Goal: Task Accomplishment & Management: Use online tool/utility

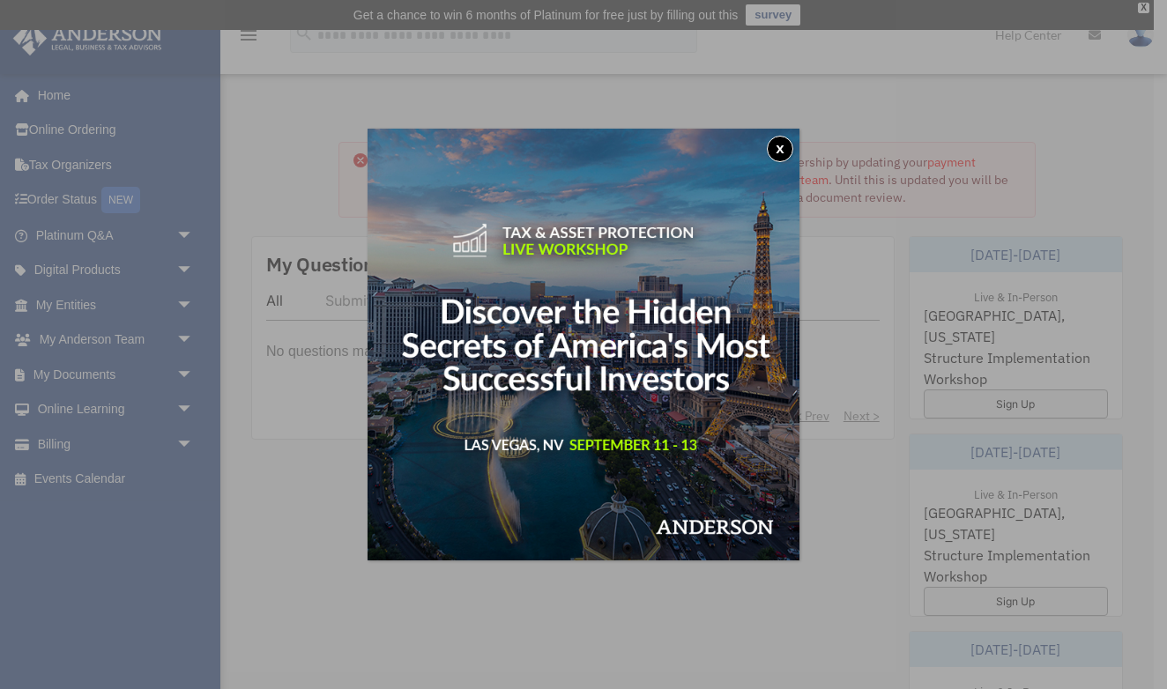
click at [773, 146] on button "x" at bounding box center [780, 149] width 26 height 26
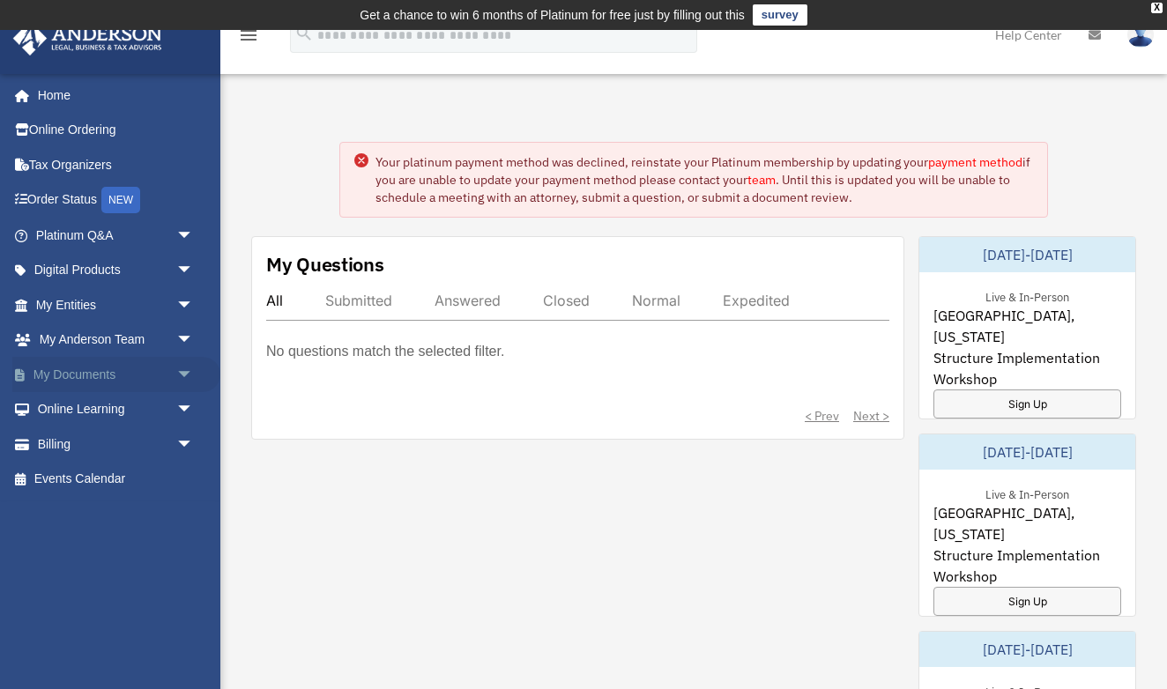
click at [111, 375] on link "My Documents arrow_drop_down" at bounding box center [116, 374] width 208 height 35
click at [182, 372] on span "arrow_drop_down" at bounding box center [193, 375] width 35 height 36
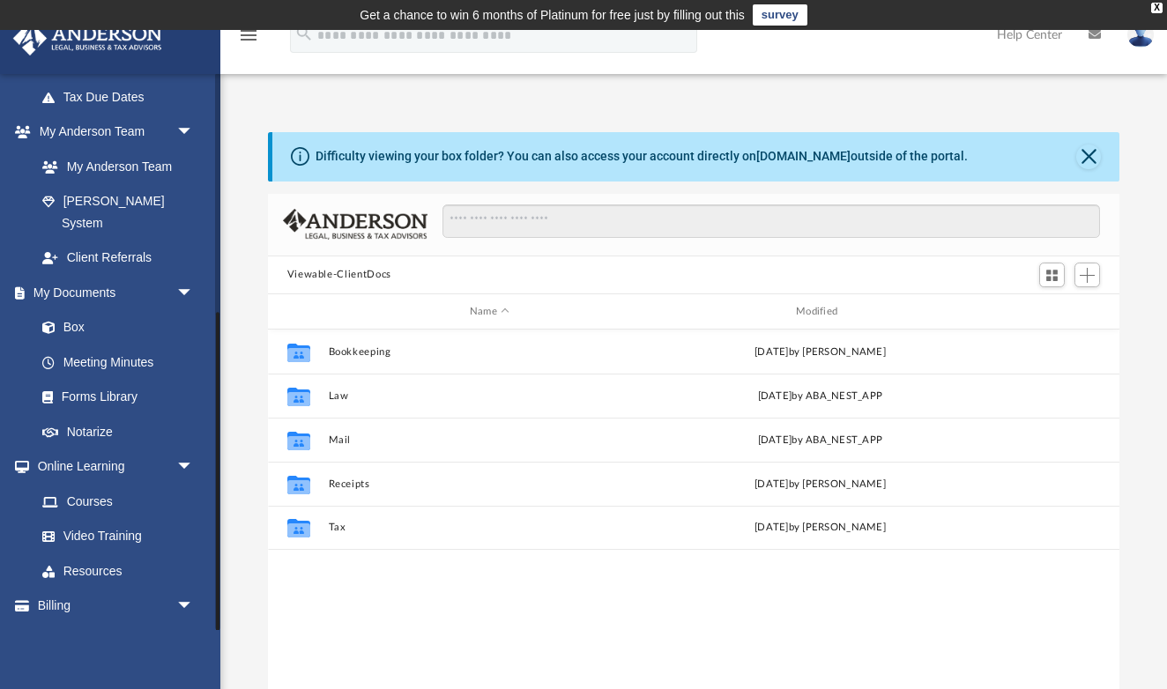
scroll to position [415, 0]
click at [79, 312] on link "Box" at bounding box center [123, 329] width 196 height 35
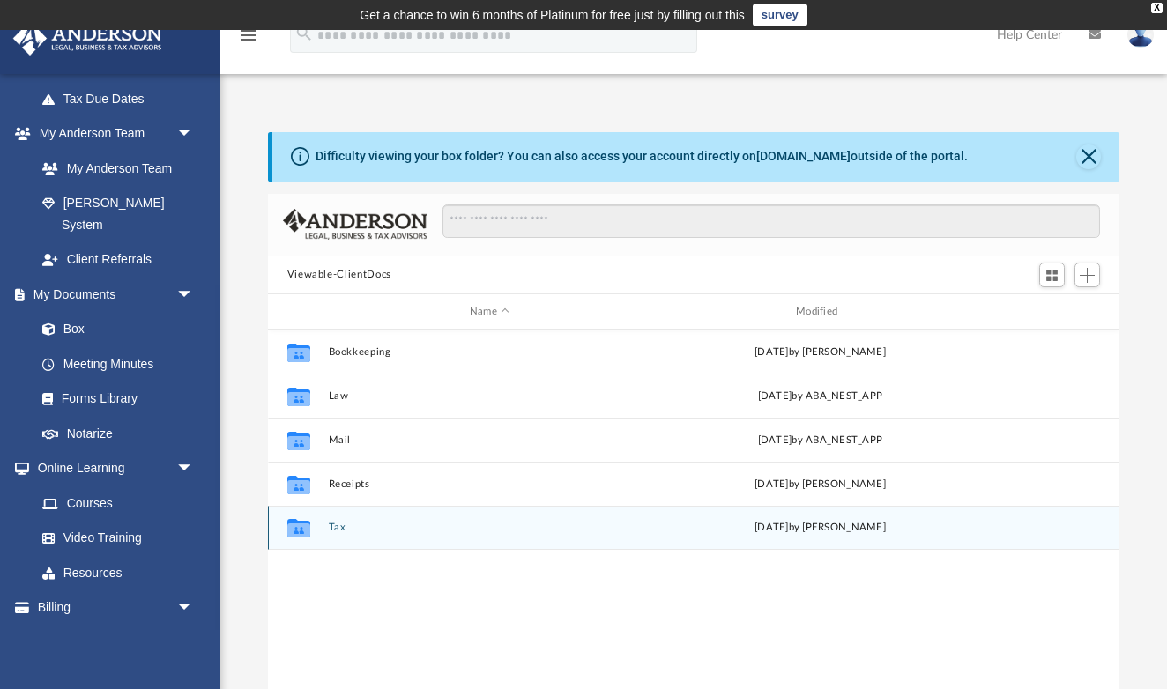
click at [343, 529] on button "Tax" at bounding box center [489, 527] width 322 height 11
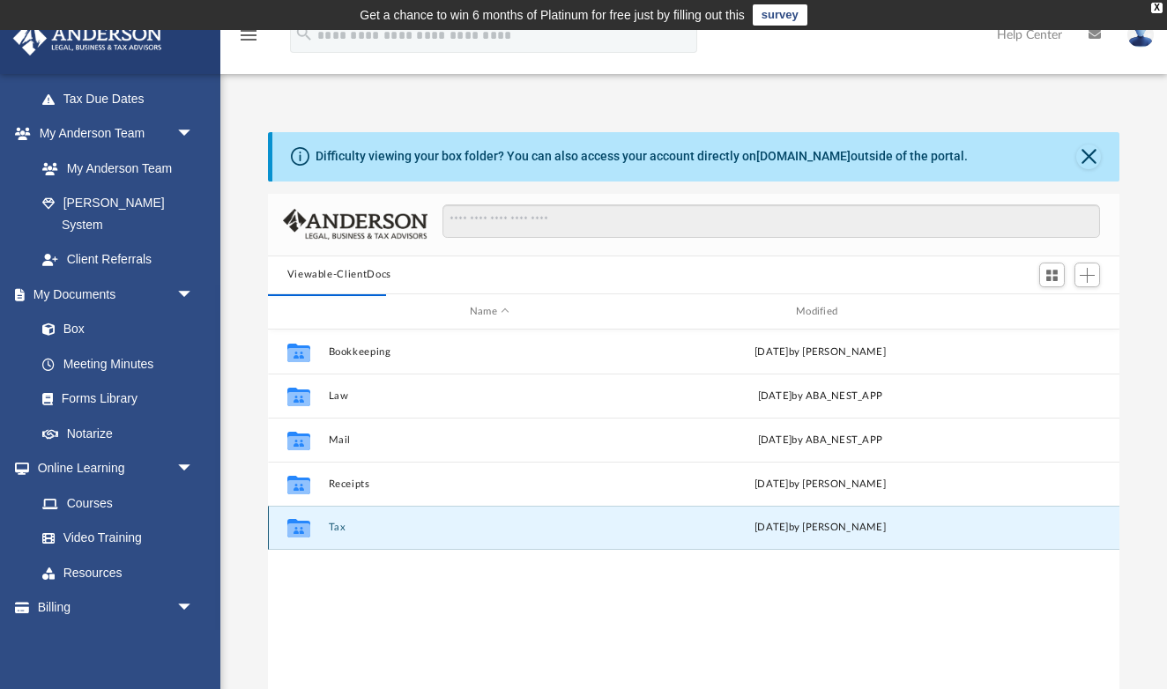
click at [341, 529] on button "Tax" at bounding box center [489, 527] width 322 height 11
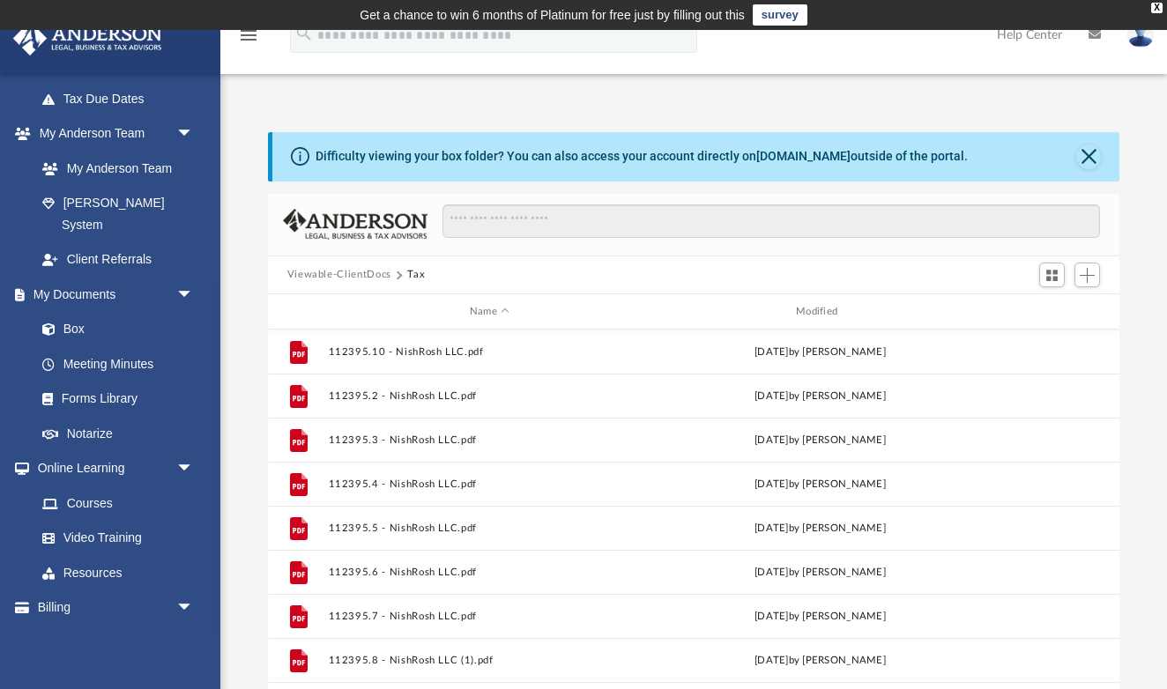
scroll to position [0, 0]
click at [1093, 271] on span "Add" at bounding box center [1086, 275] width 15 height 15
click at [1056, 313] on li "Upload" at bounding box center [1062, 309] width 56 height 19
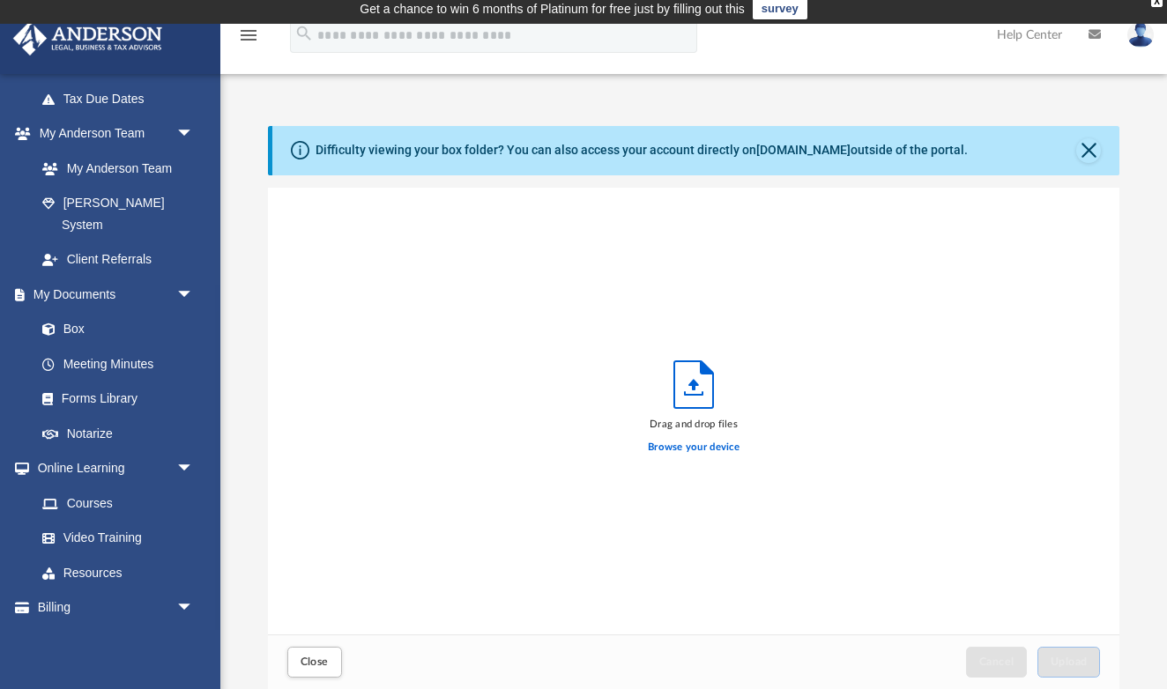
scroll to position [447, 851]
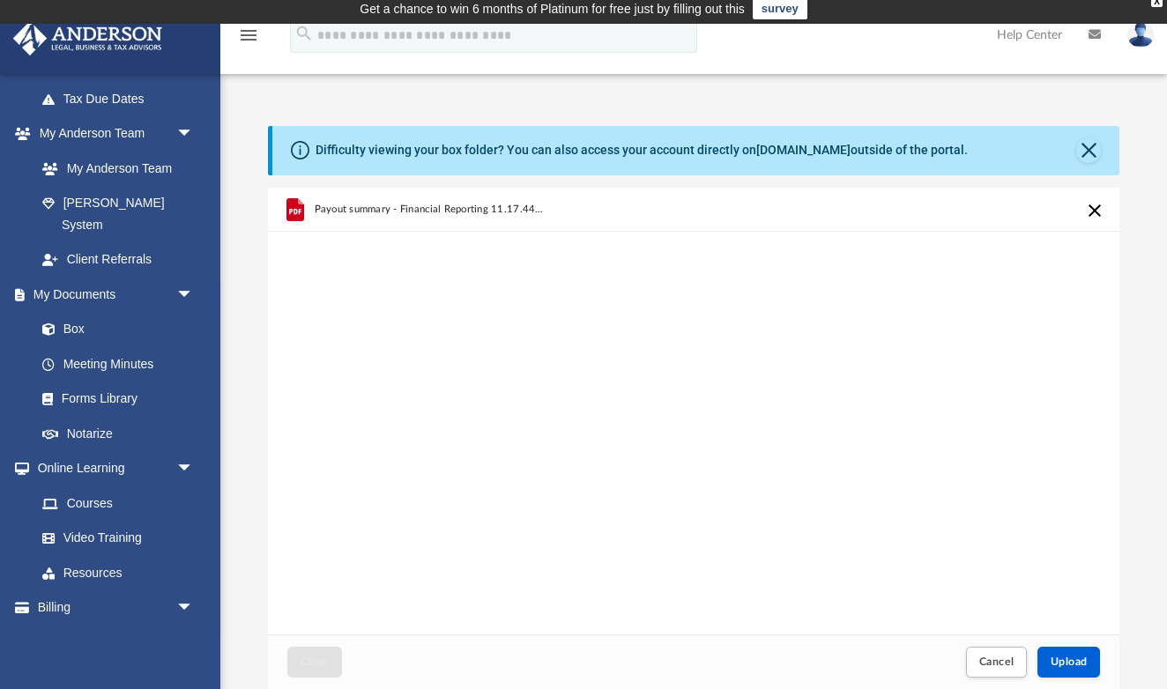
click at [689, 419] on div "Payout summary - Financial Reporting 11.17.44 AM.pdf" at bounding box center [694, 412] width 852 height 448
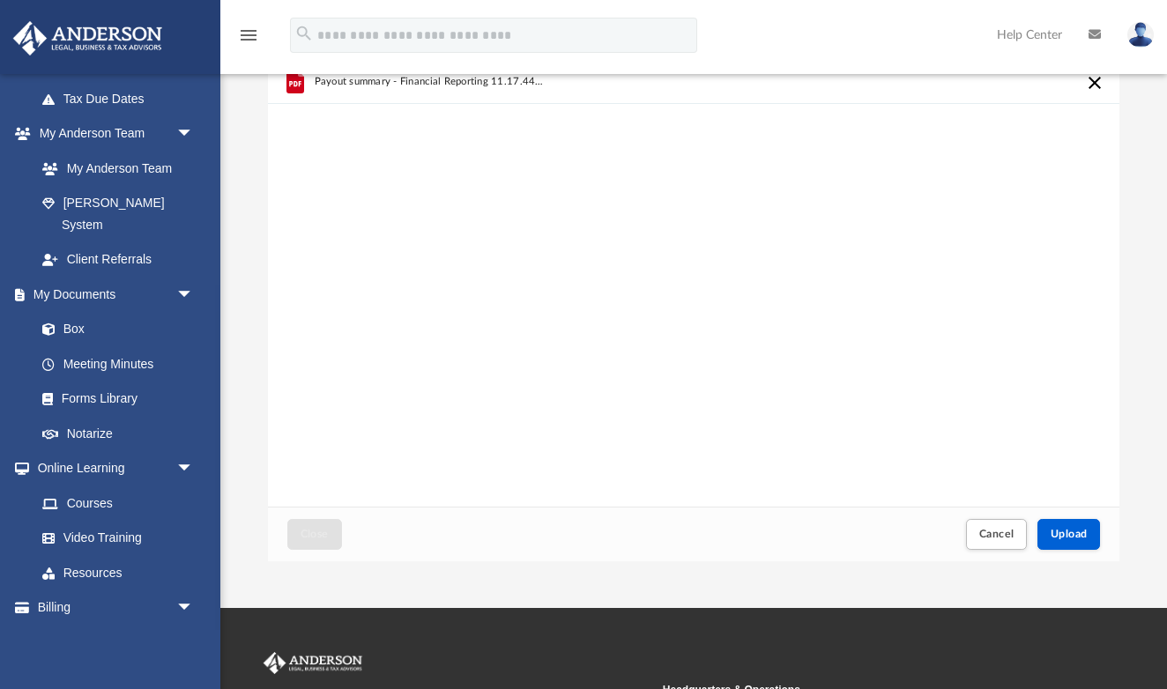
scroll to position [136, 0]
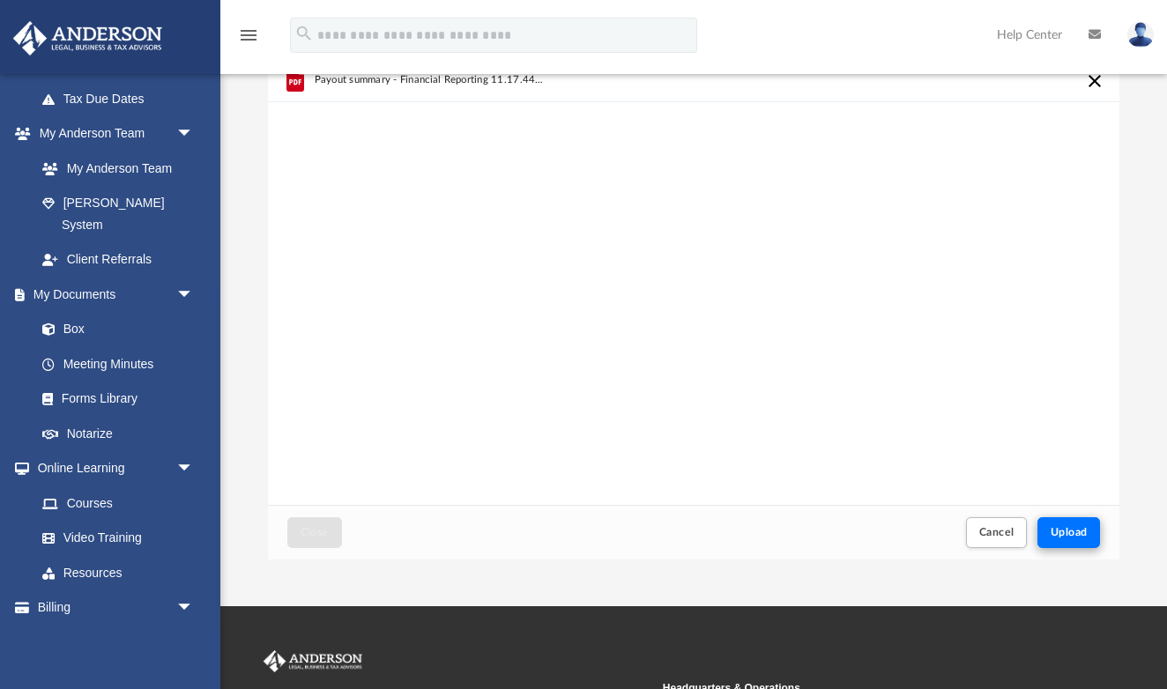
click at [1084, 537] on span "Upload" at bounding box center [1068, 532] width 37 height 11
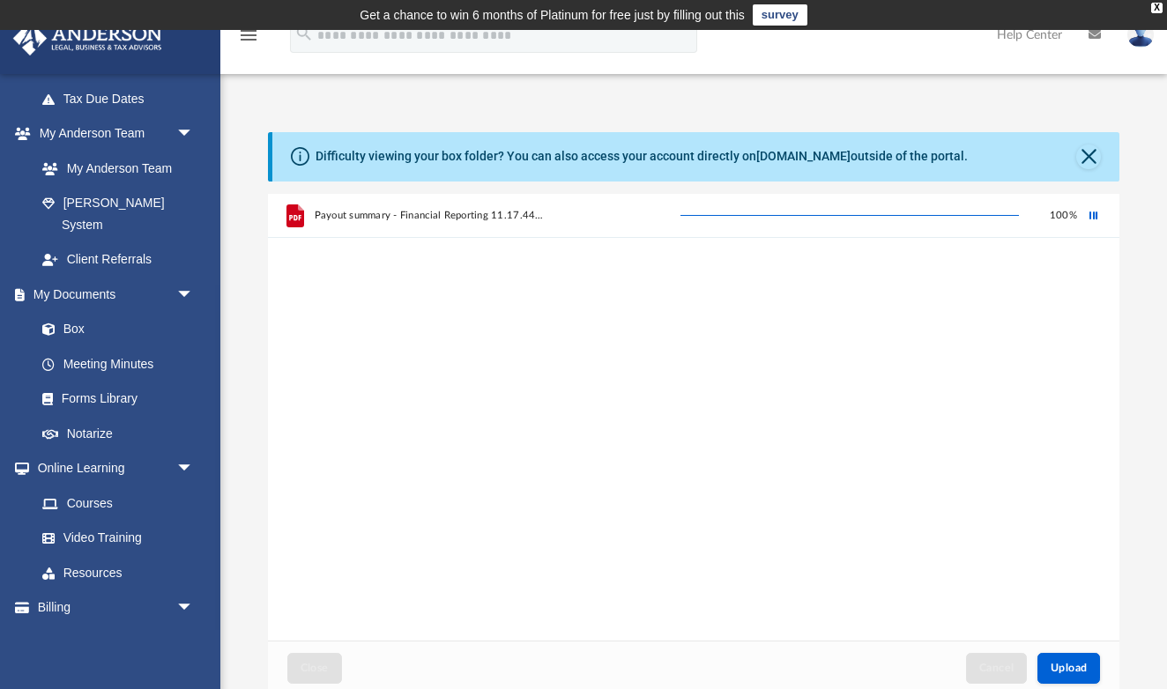
scroll to position [0, 0]
